Goal: Task Accomplishment & Management: Complete application form

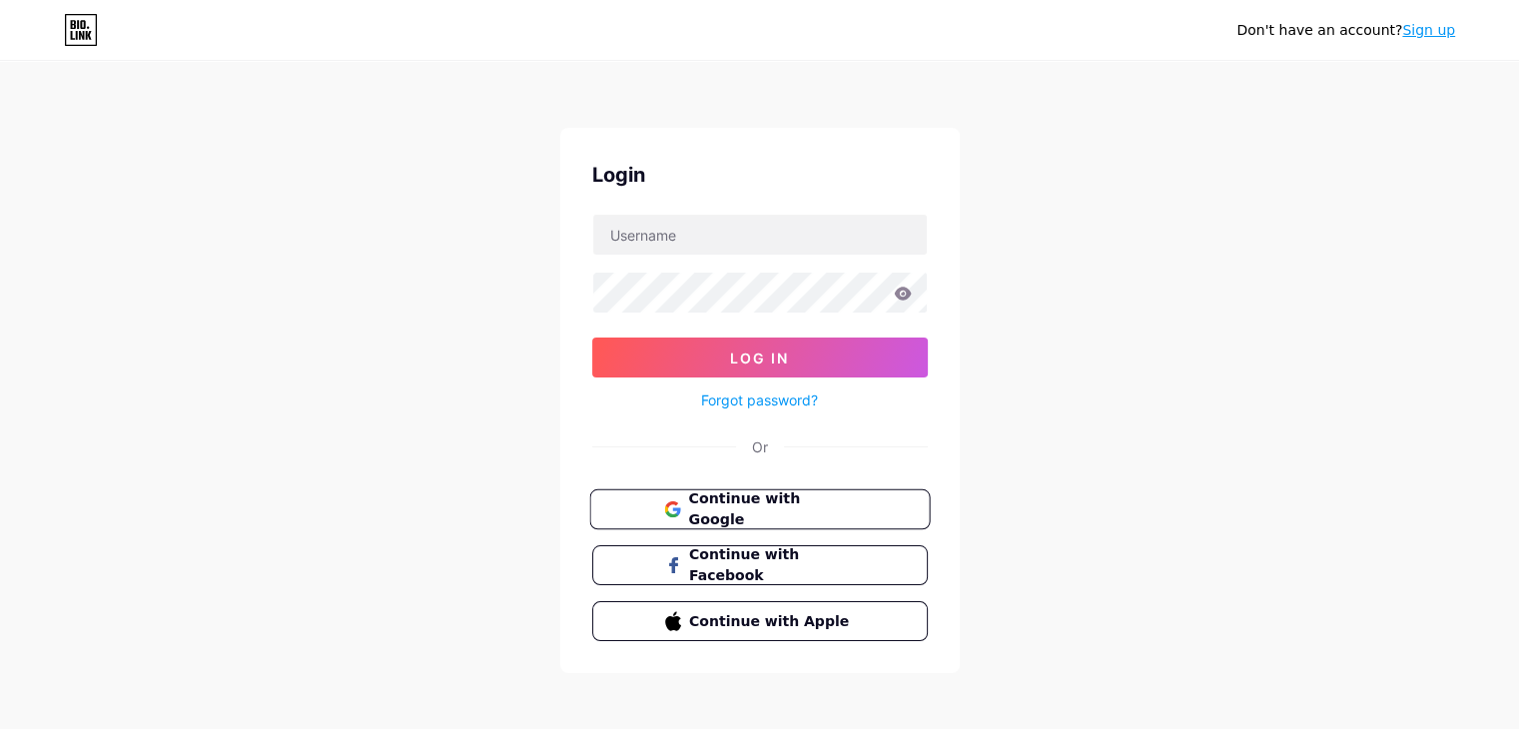
click at [767, 516] on span "Continue with Google" at bounding box center [771, 509] width 167 height 43
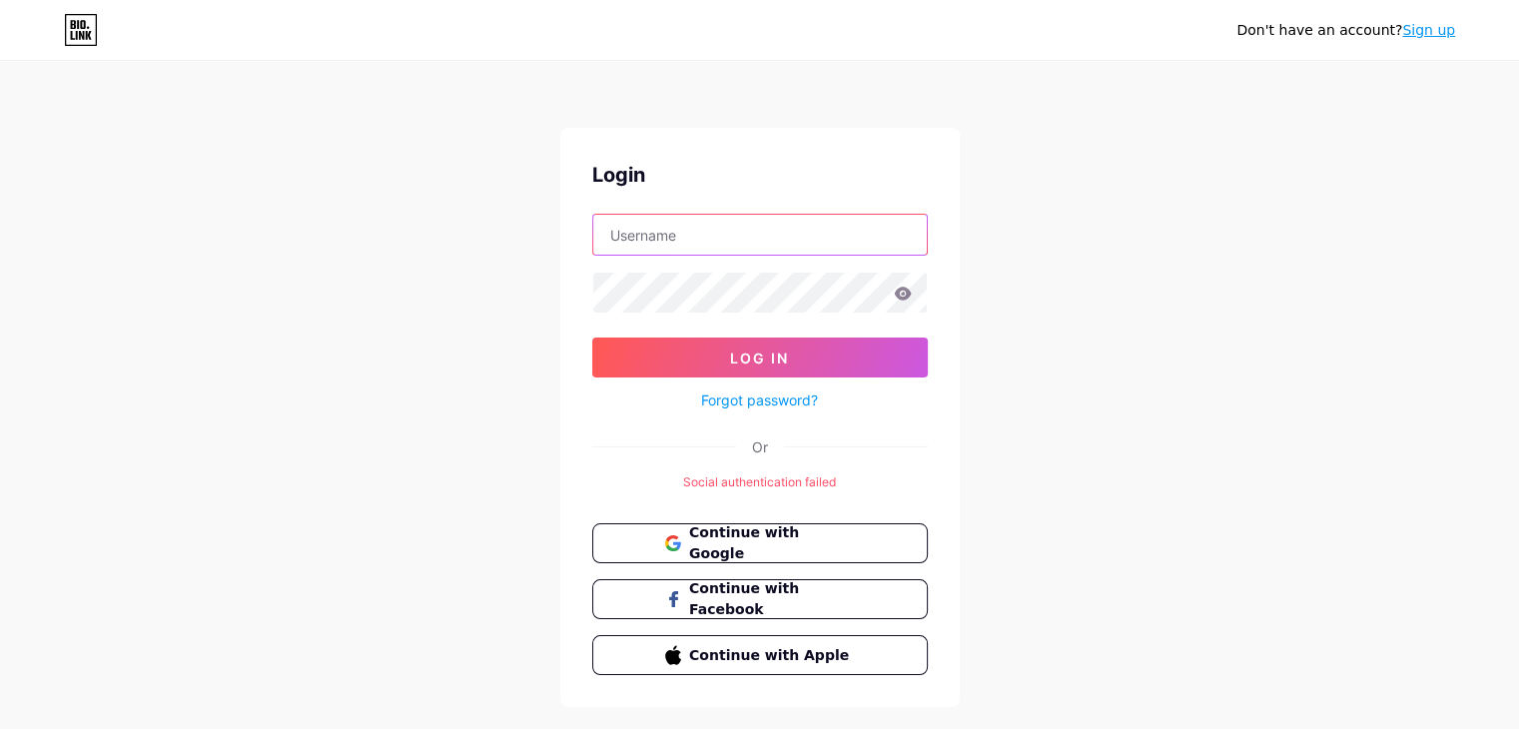
click at [668, 238] on input "text" at bounding box center [759, 235] width 333 height 40
type input "i"
type input "este"
click at [779, 538] on span "Continue with Google" at bounding box center [771, 543] width 167 height 43
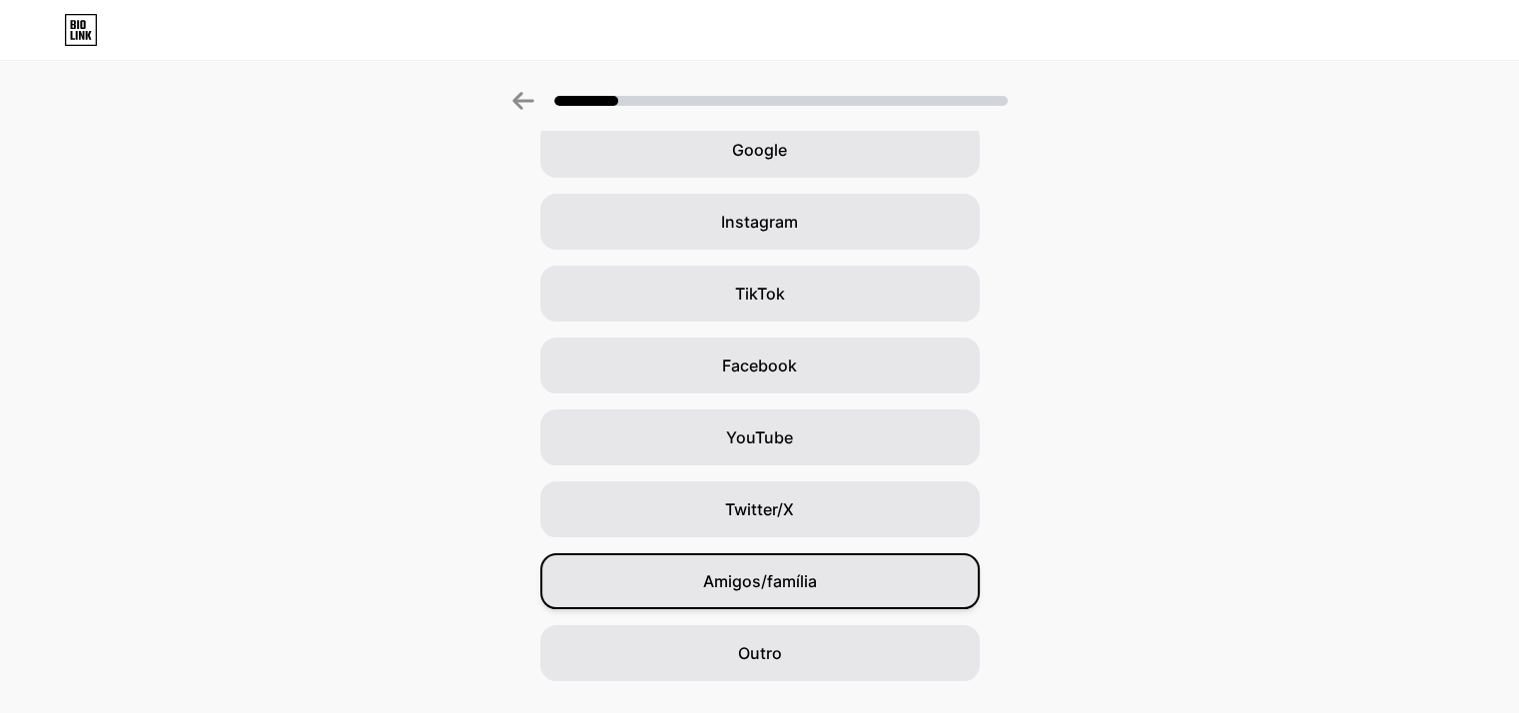
scroll to position [148, 0]
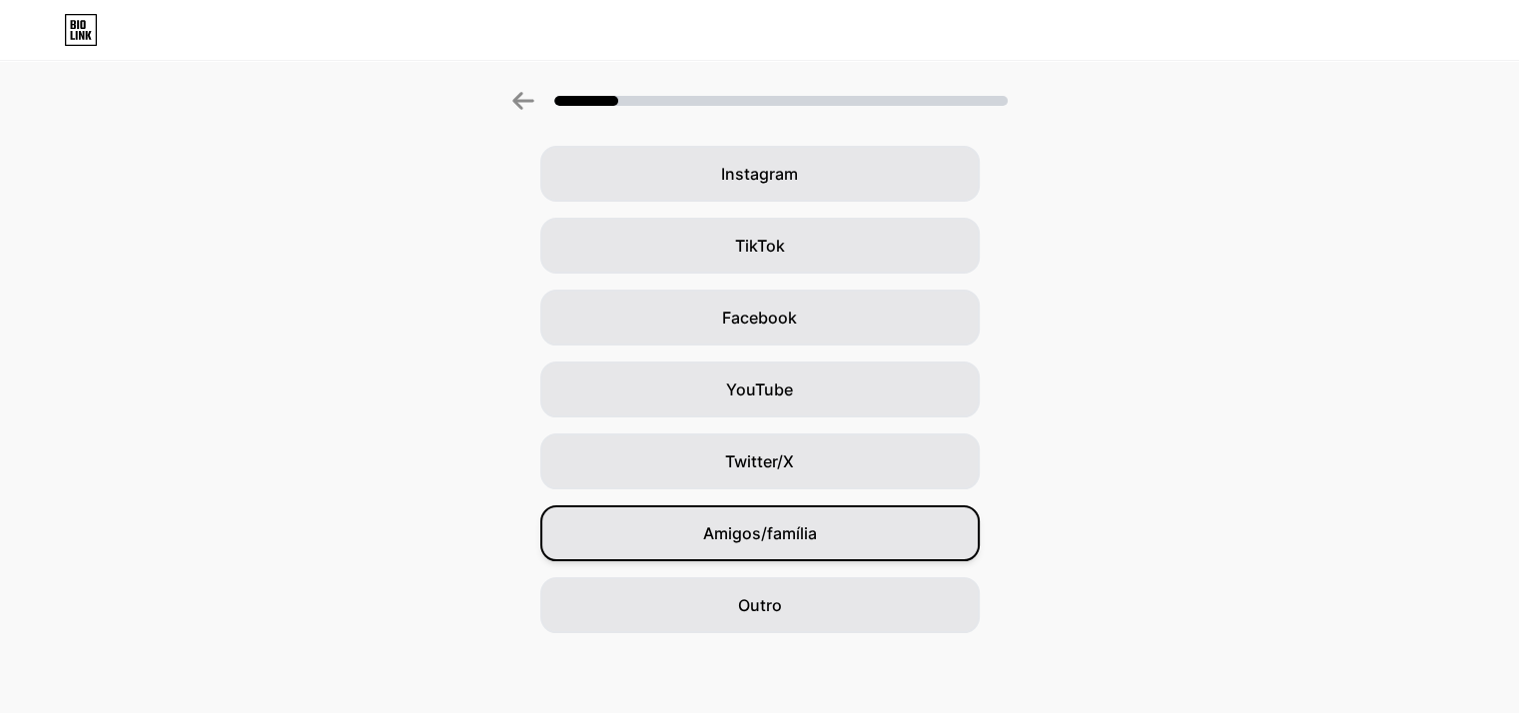
click at [771, 522] on span "Amigos/família" at bounding box center [760, 533] width 114 height 24
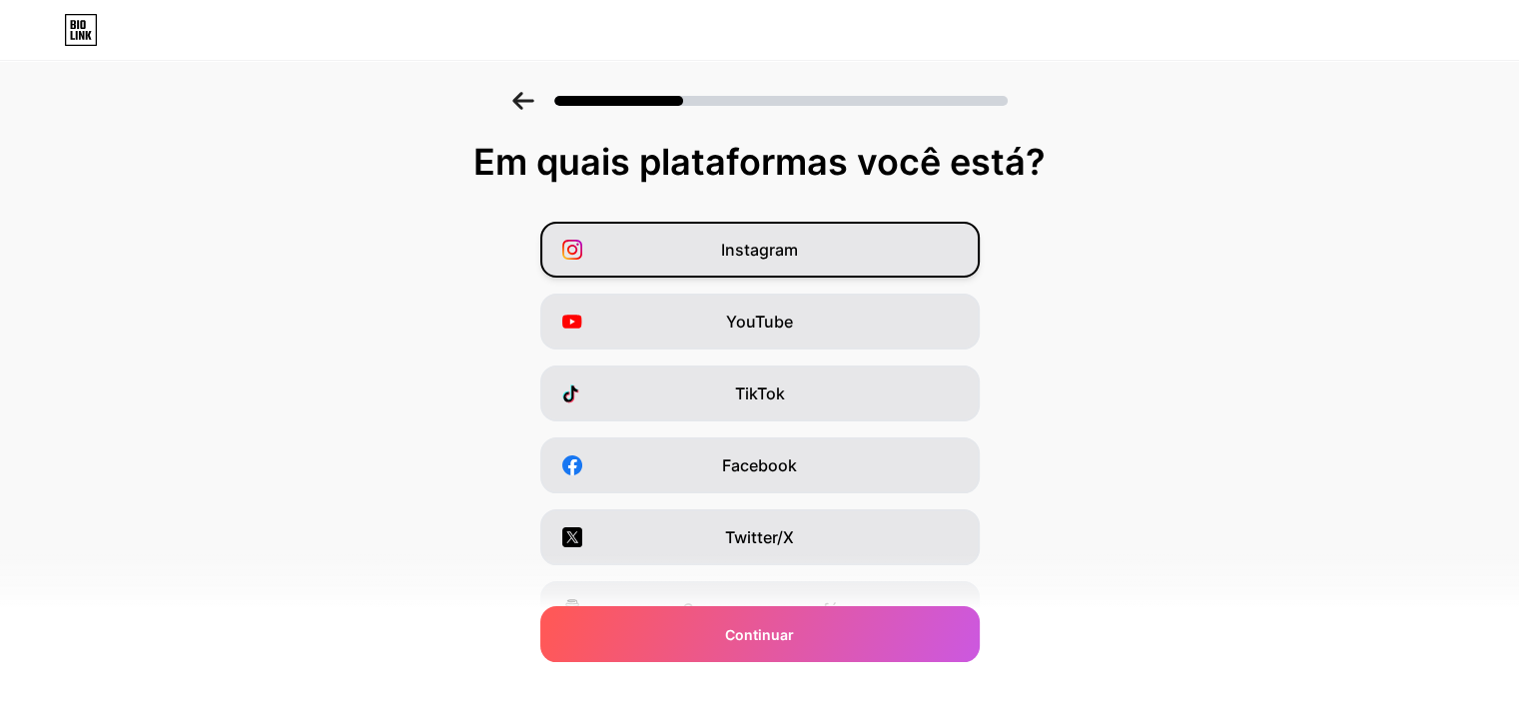
click at [711, 251] on div "Instagram" at bounding box center [759, 250] width 439 height 56
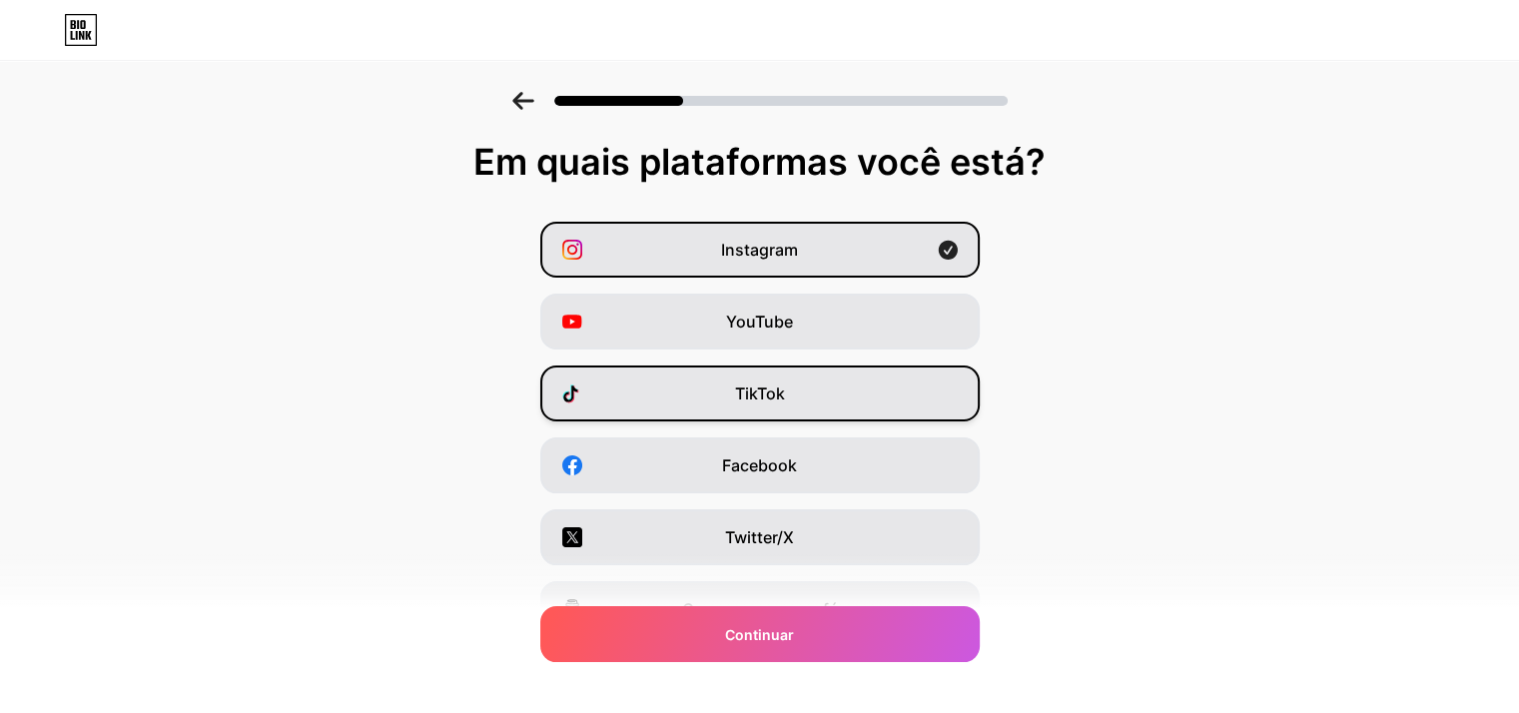
click at [754, 392] on font "TikTok" at bounding box center [760, 393] width 50 height 20
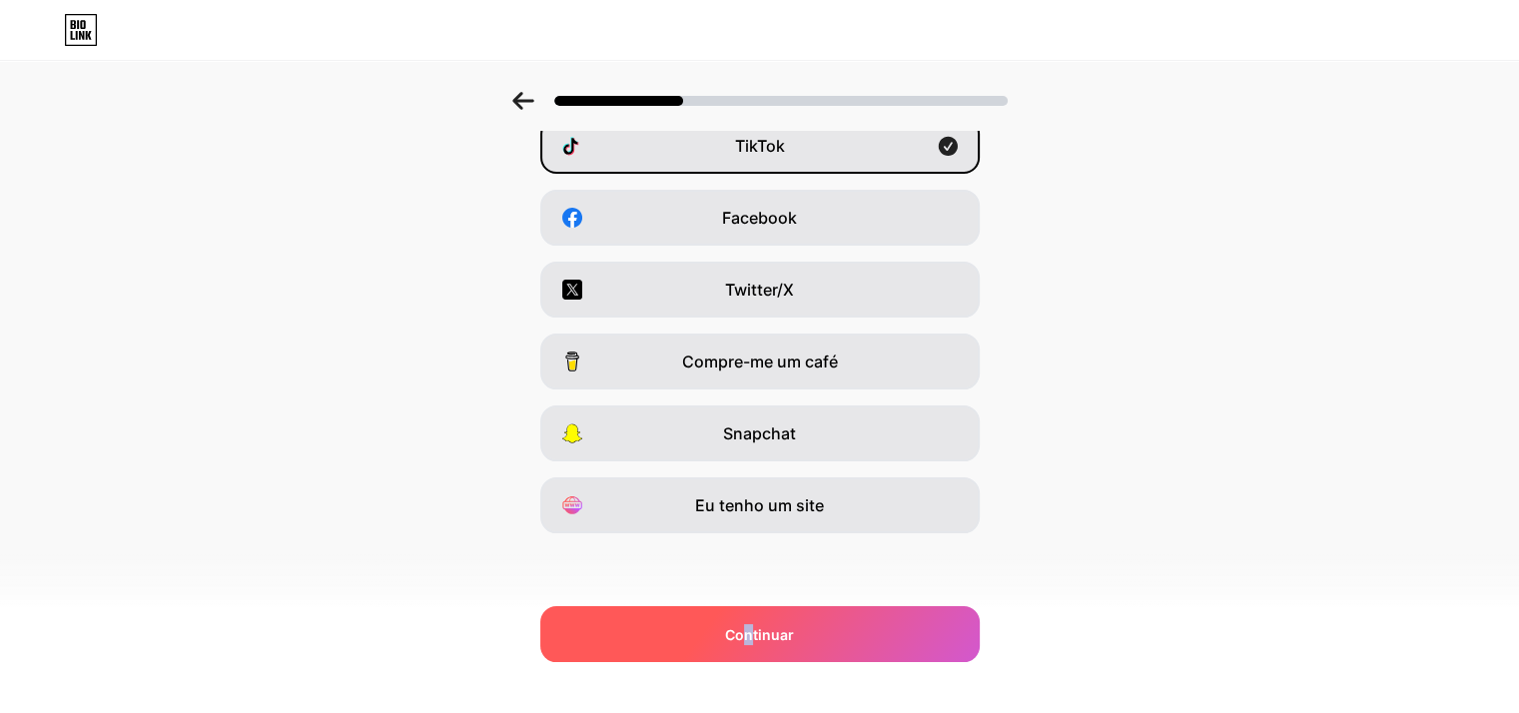
click at [757, 644] on span "Continuar" at bounding box center [759, 634] width 69 height 21
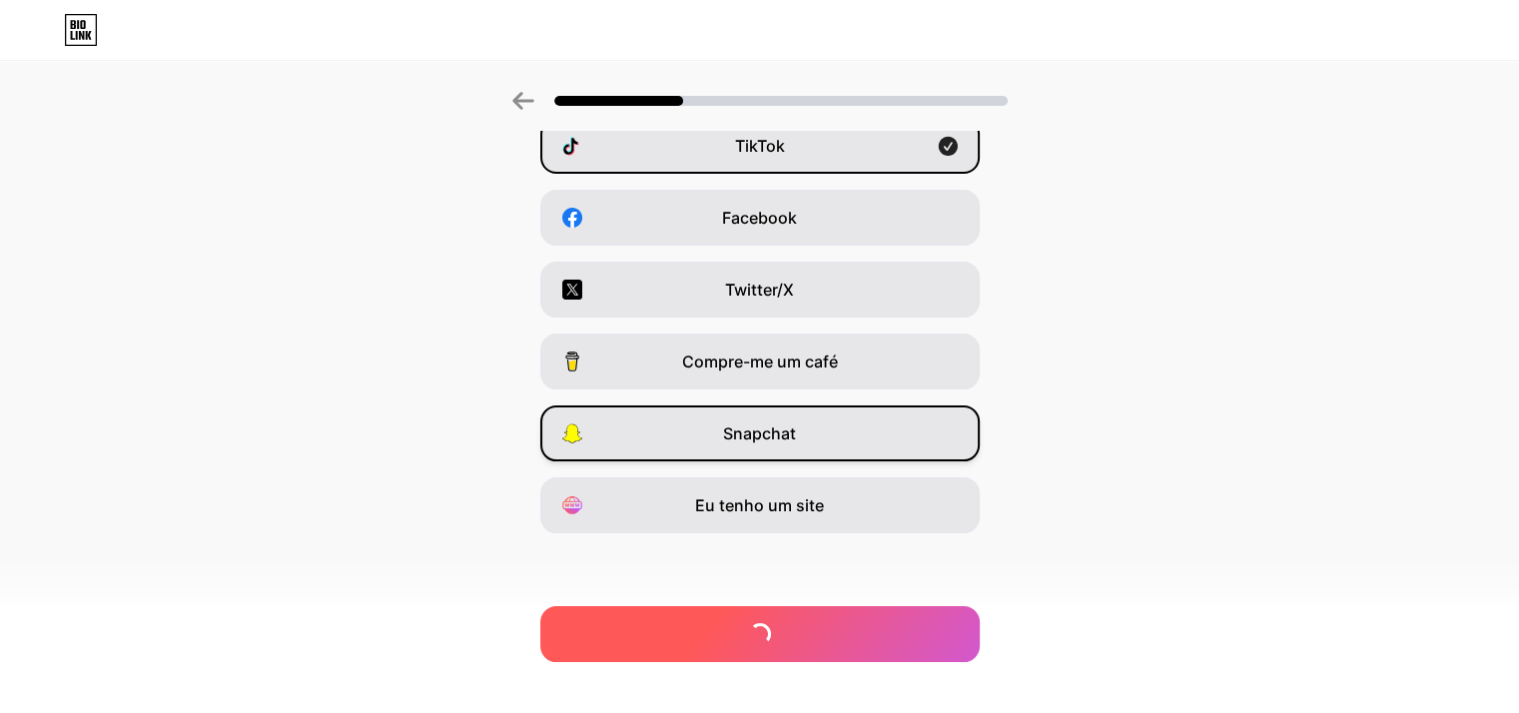
scroll to position [0, 0]
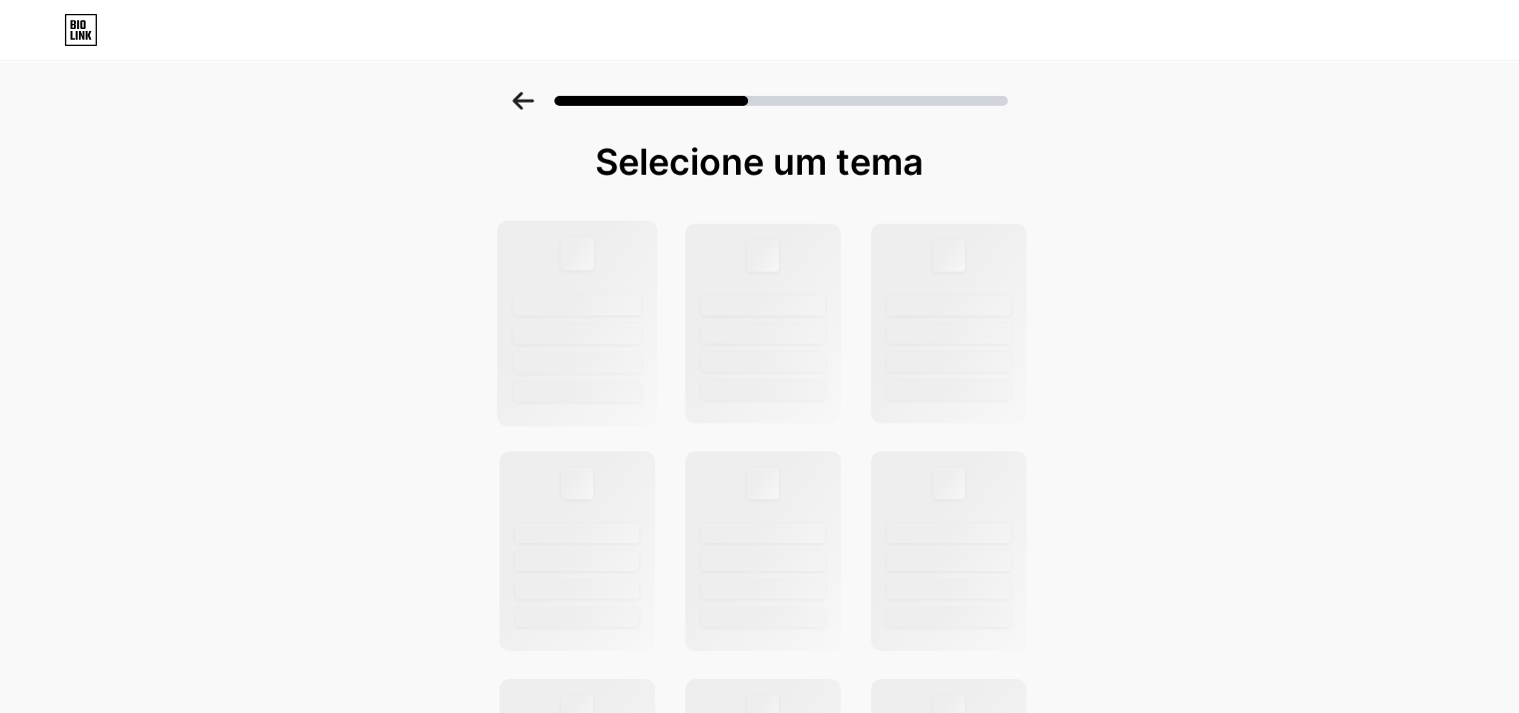
click at [560, 362] on div at bounding box center [577, 362] width 128 height 21
click at [609, 277] on div at bounding box center [576, 324] width 161 height 206
drag, startPoint x: 1085, startPoint y: 168, endPoint x: 88, endPoint y: 40, distance: 1005.5
click at [88, 40] on icon at bounding box center [81, 30] width 34 height 32
